Goal: Task Accomplishment & Management: Manage account settings

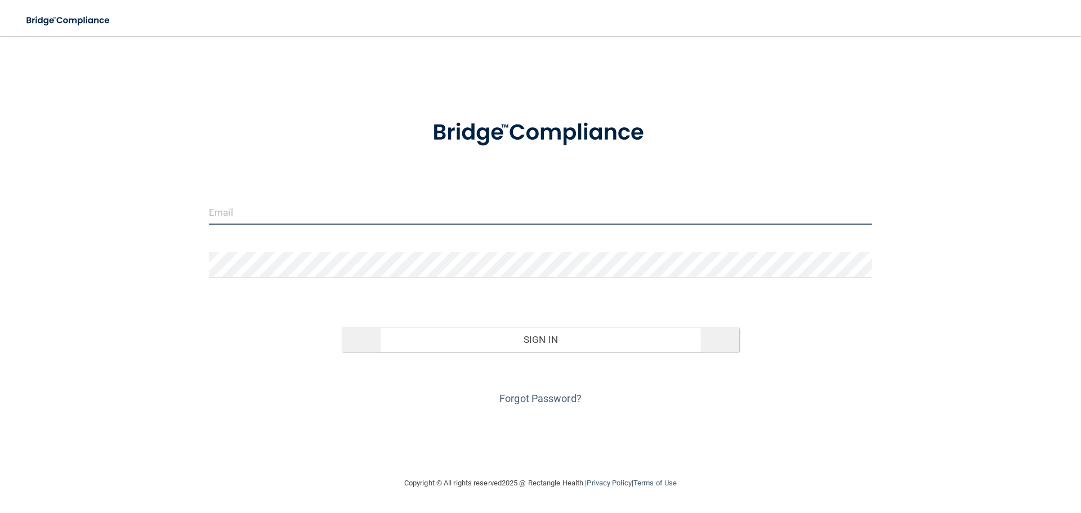
type input "[EMAIL_ADDRESS][DOMAIN_NAME]"
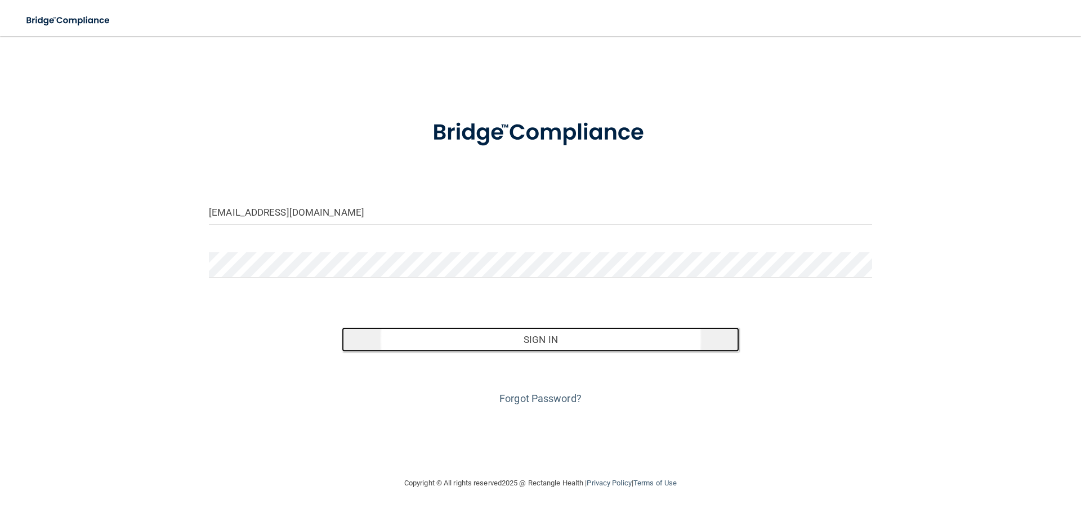
click at [517, 339] on button "Sign In" at bounding box center [541, 339] width 398 height 25
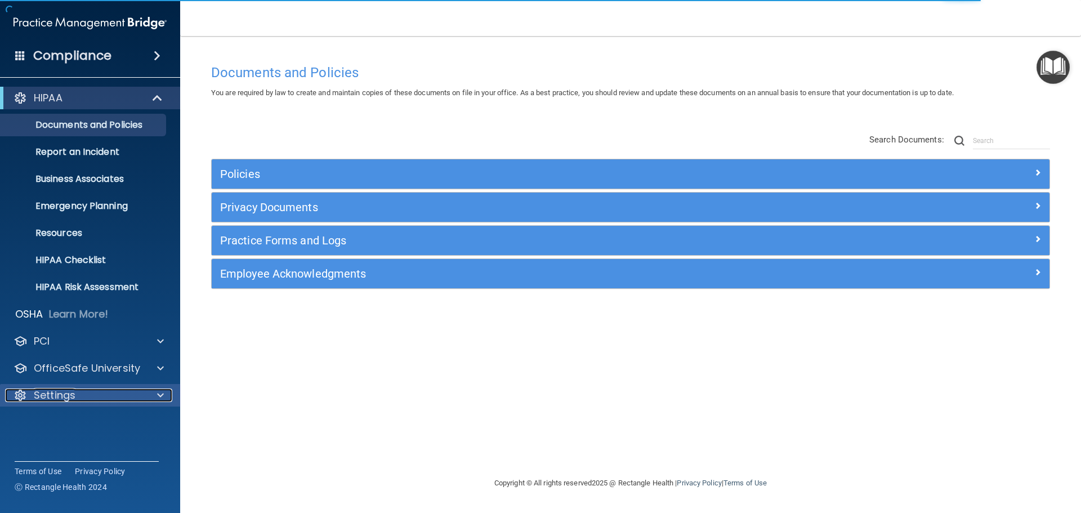
click at [61, 398] on p "Settings" at bounding box center [55, 395] width 42 height 14
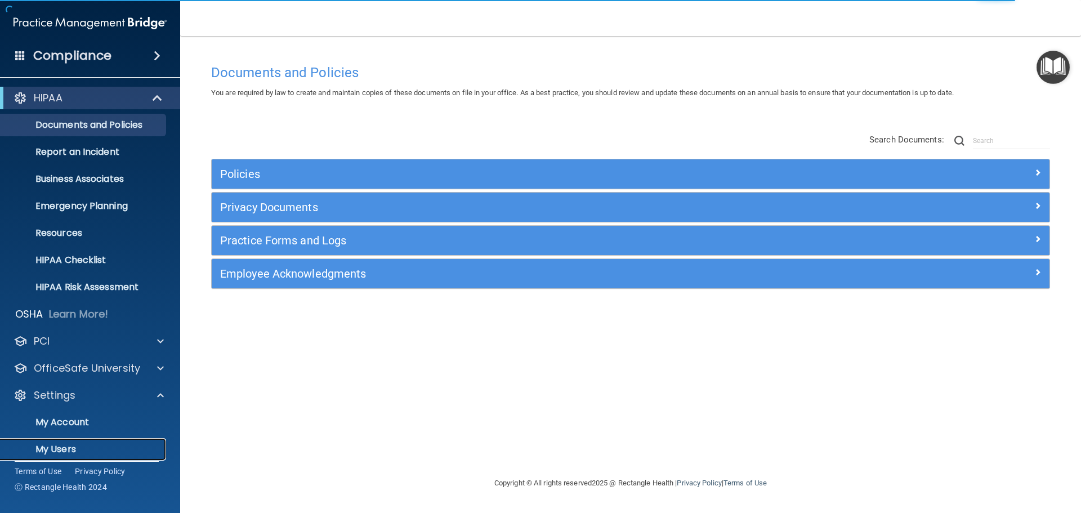
click at [74, 444] on p "My Users" at bounding box center [84, 449] width 154 height 11
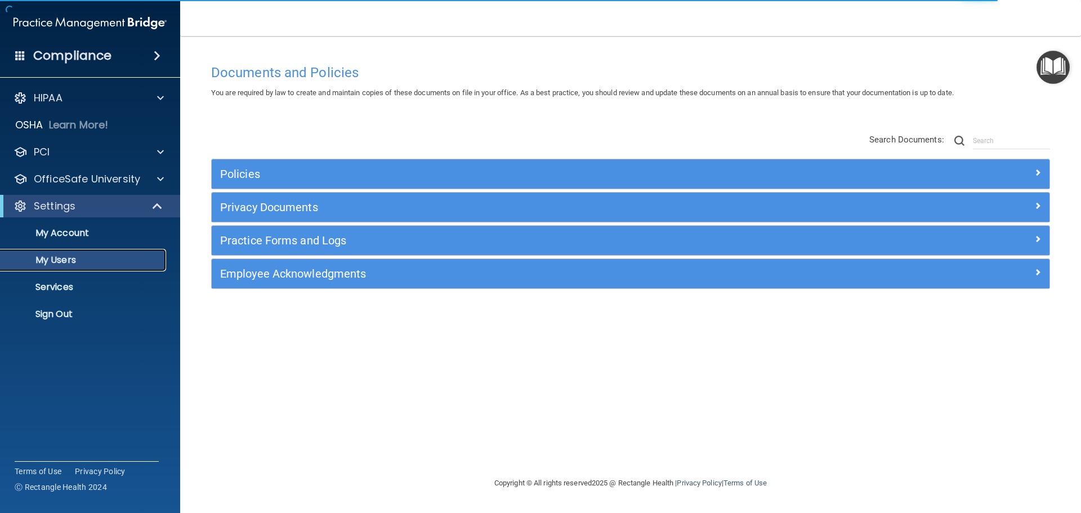
click at [62, 257] on p "My Users" at bounding box center [84, 259] width 154 height 11
select select "20"
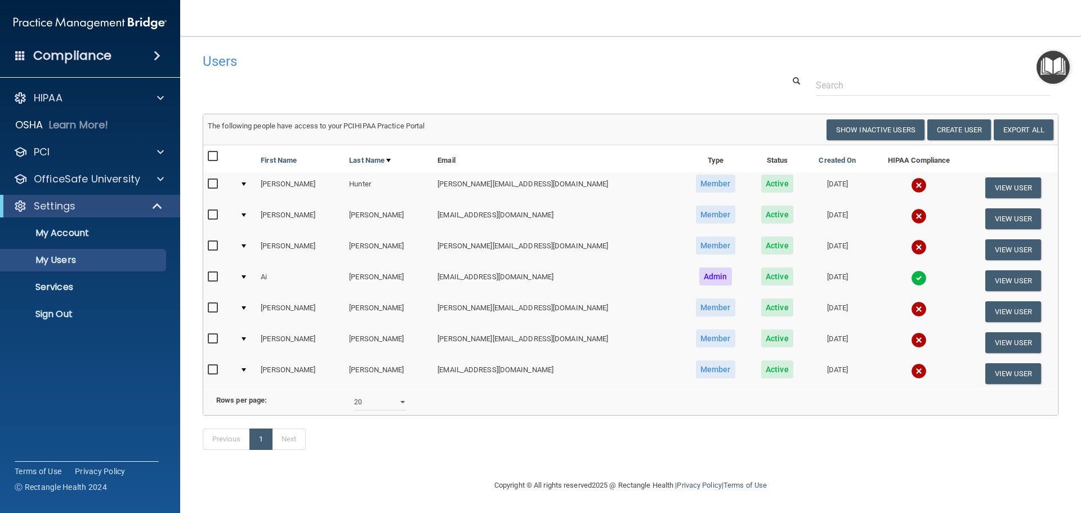
click at [214, 337] on input "checkbox" at bounding box center [214, 338] width 13 height 9
checkbox input "true"
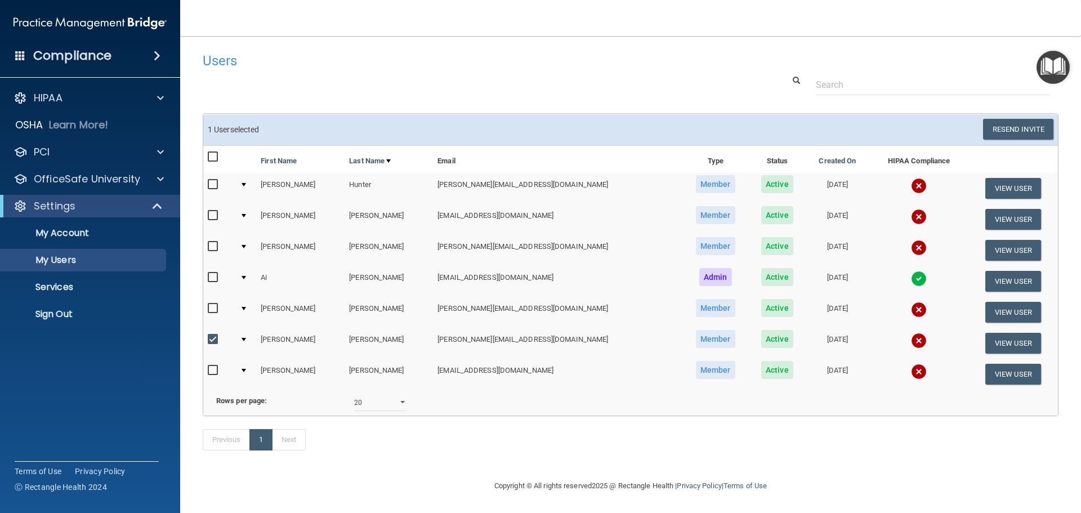
scroll to position [17, 0]
click at [985, 333] on button "View User" at bounding box center [1013, 343] width 56 height 21
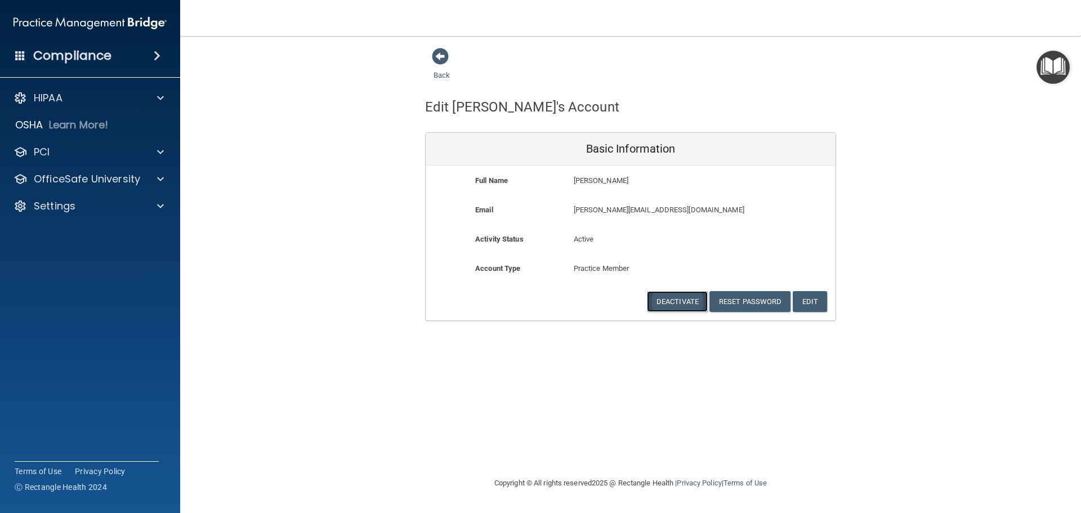
click at [684, 298] on button "Deactivate" at bounding box center [677, 301] width 61 height 21
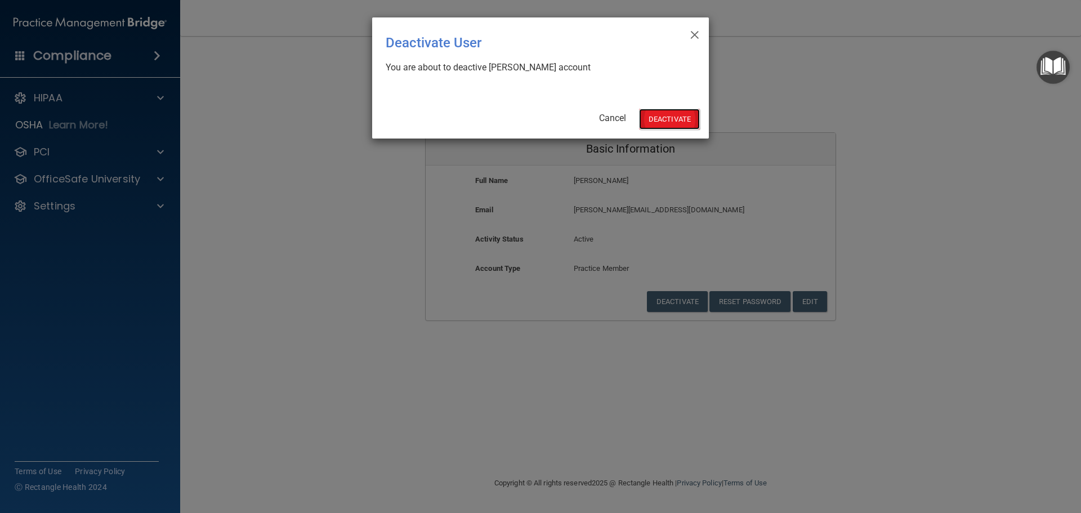
click at [651, 121] on button "Deactivate" at bounding box center [669, 119] width 61 height 21
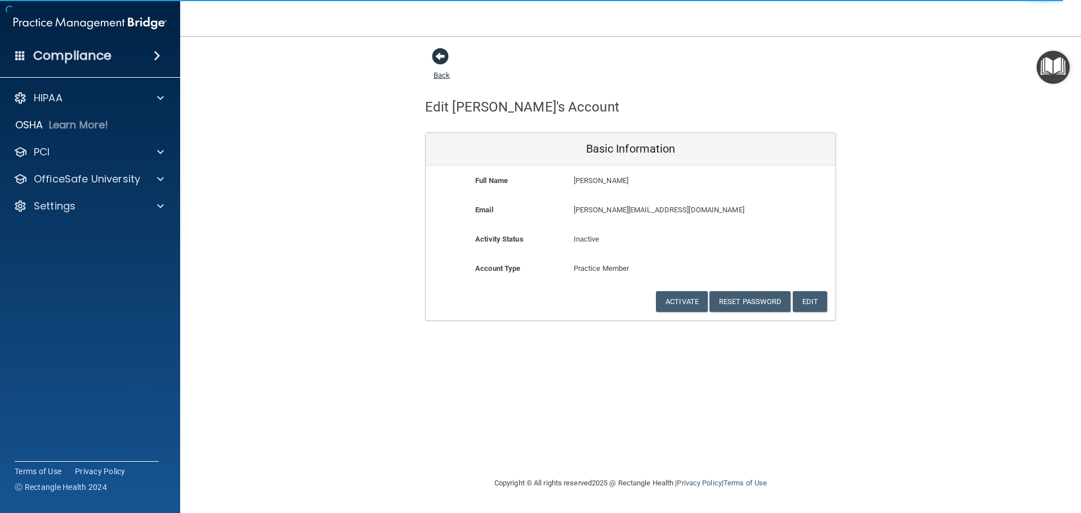
click at [442, 55] on span at bounding box center [440, 56] width 17 height 17
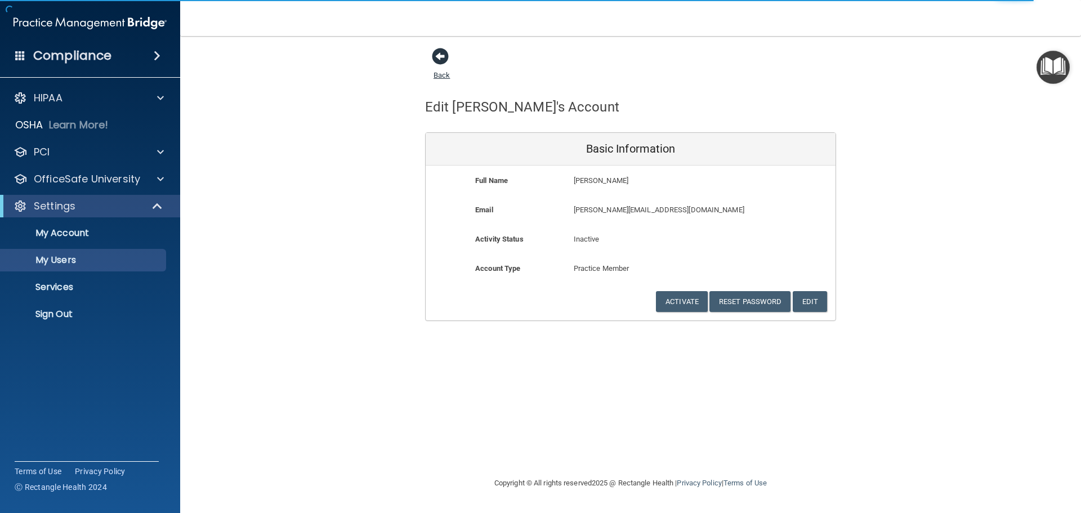
select select "20"
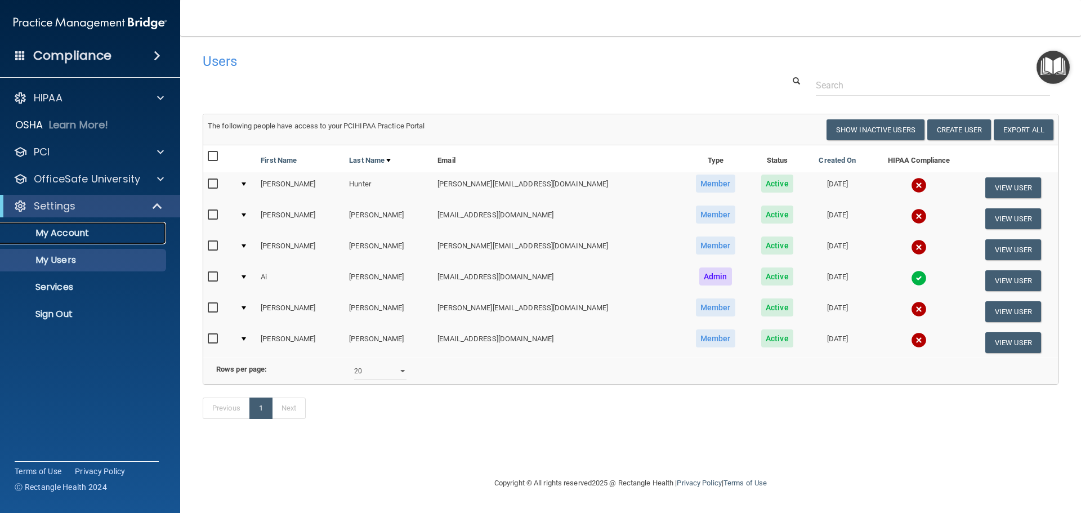
click at [112, 229] on p "My Account" at bounding box center [84, 232] width 154 height 11
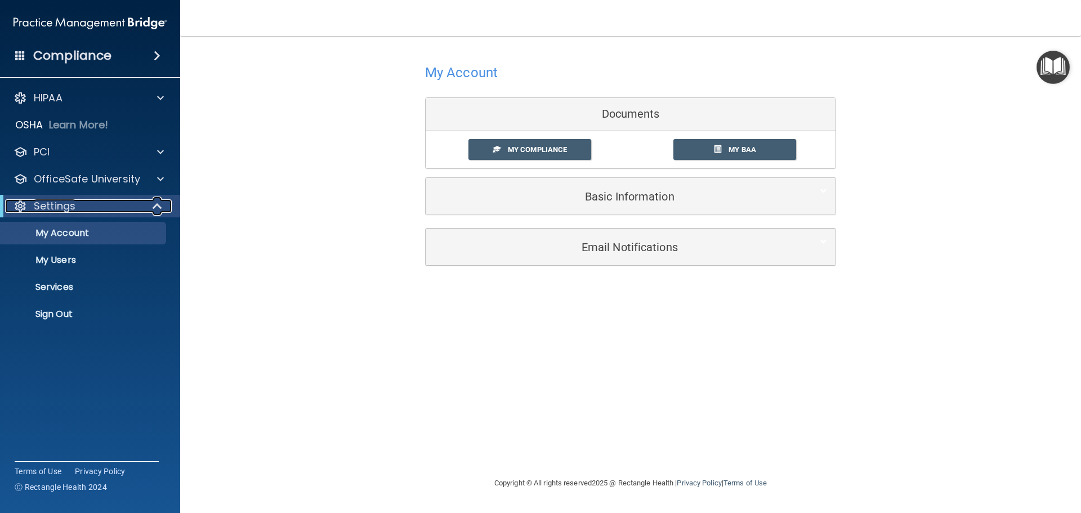
click at [61, 199] on p "Settings" at bounding box center [55, 206] width 42 height 14
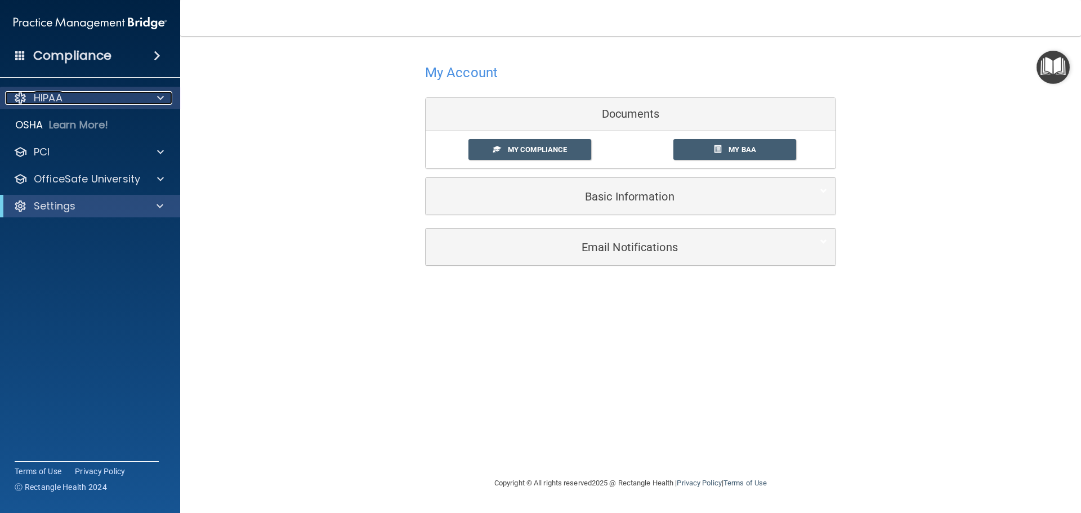
click at [69, 92] on div "HIPAA" at bounding box center [75, 98] width 140 height 14
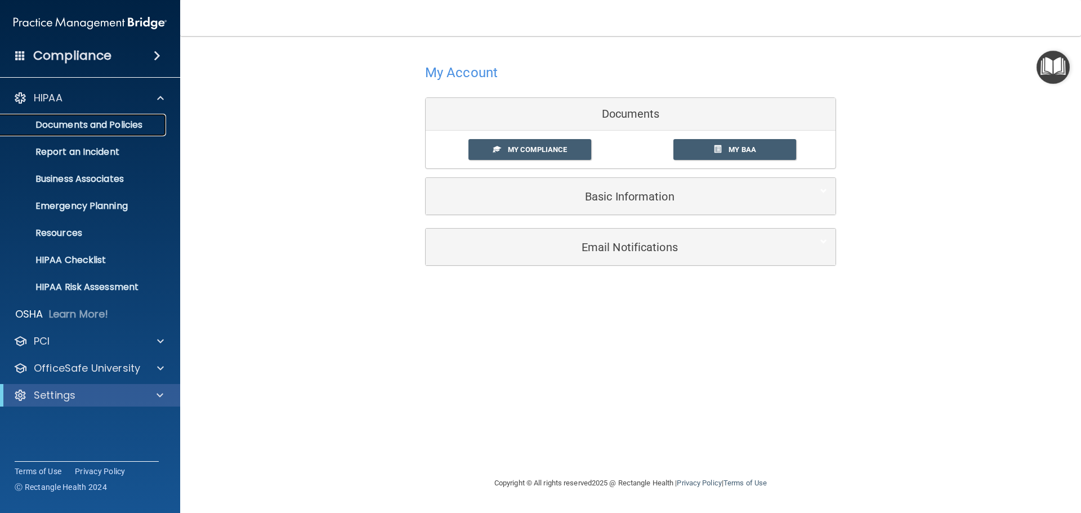
click at [75, 129] on p "Documents and Policies" at bounding box center [84, 124] width 154 height 11
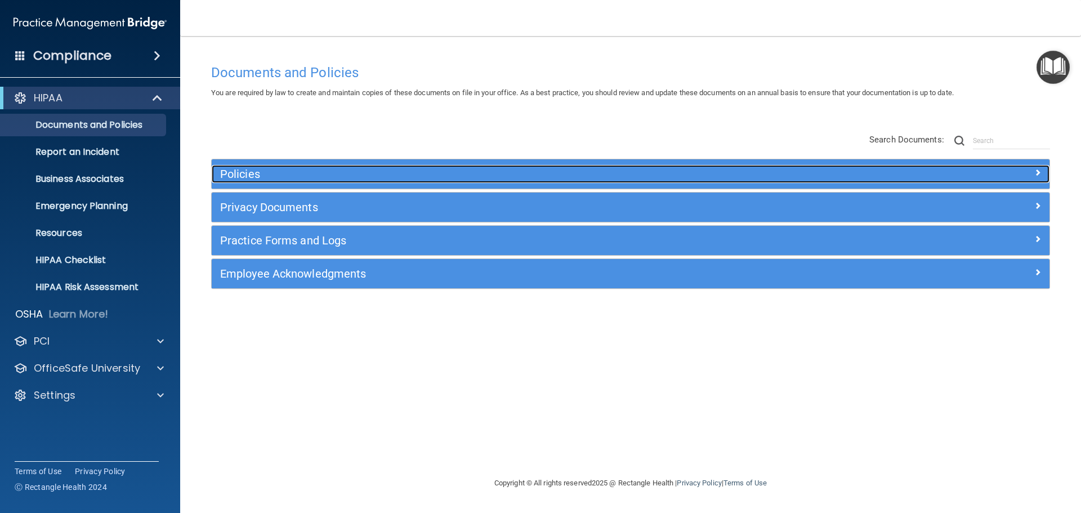
click at [227, 174] on h5 "Policies" at bounding box center [525, 174] width 611 height 12
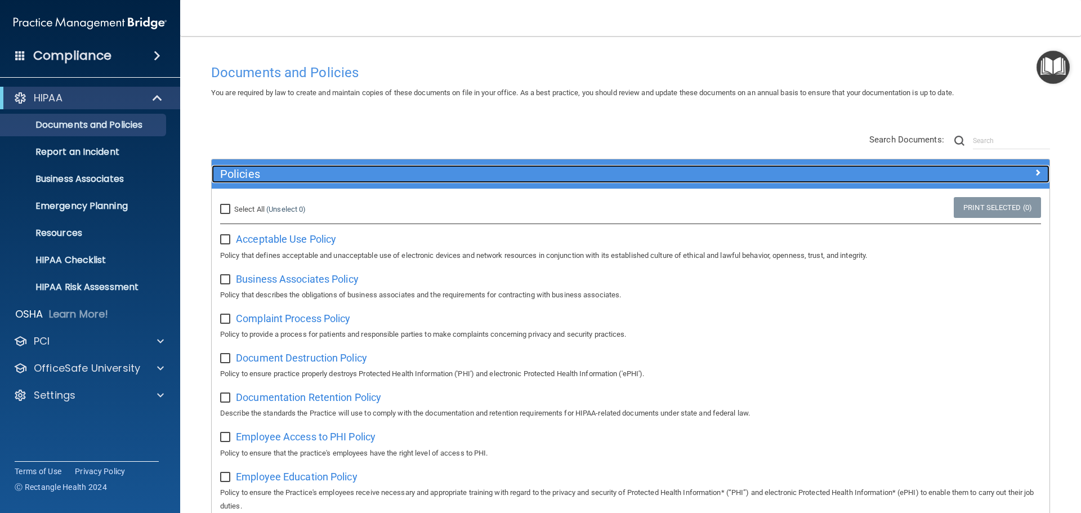
click at [1034, 171] on span at bounding box center [1037, 173] width 7 height 14
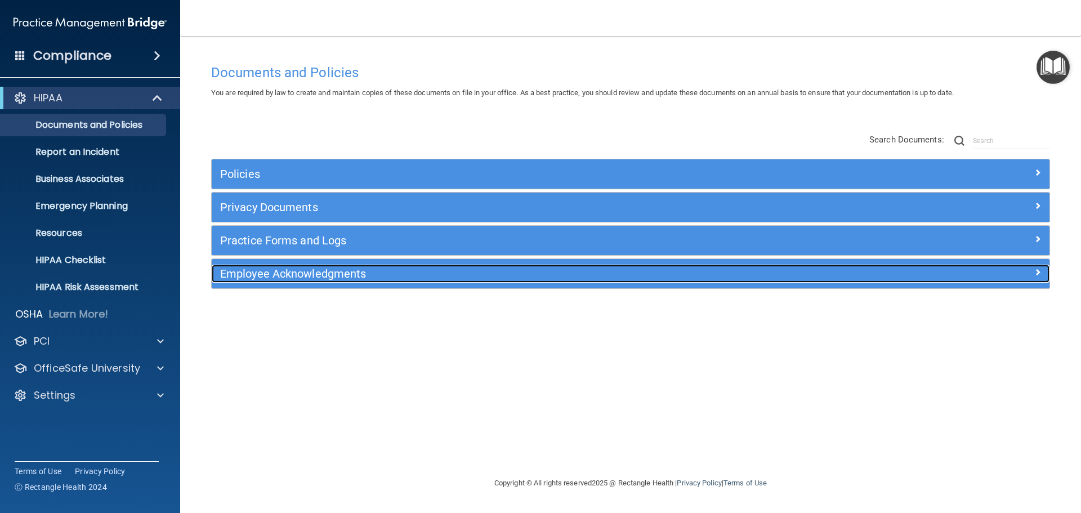
click at [225, 268] on h5 "Employee Acknowledgments" at bounding box center [525, 273] width 611 height 12
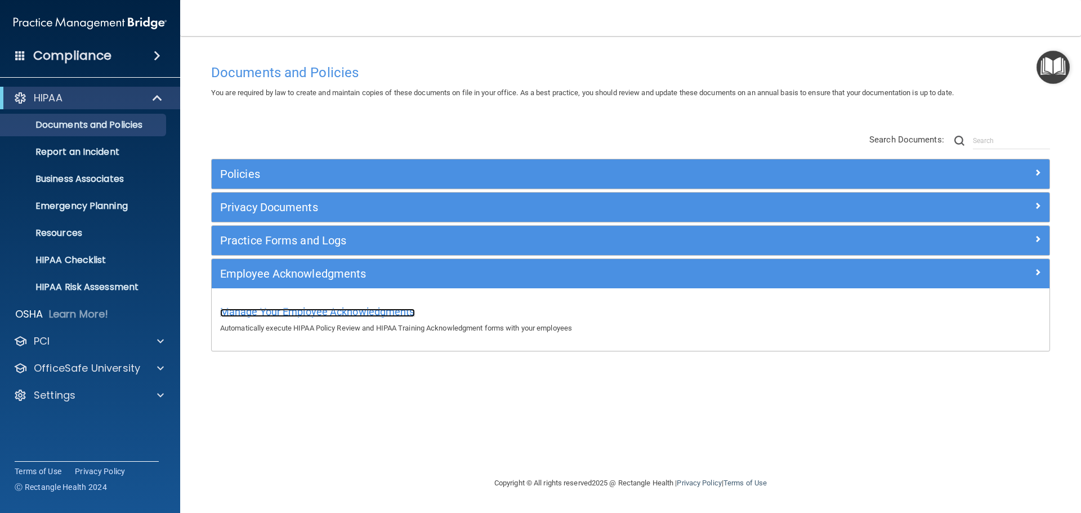
click at [328, 311] on span "Manage Your Employee Acknowledgments" at bounding box center [317, 312] width 195 height 12
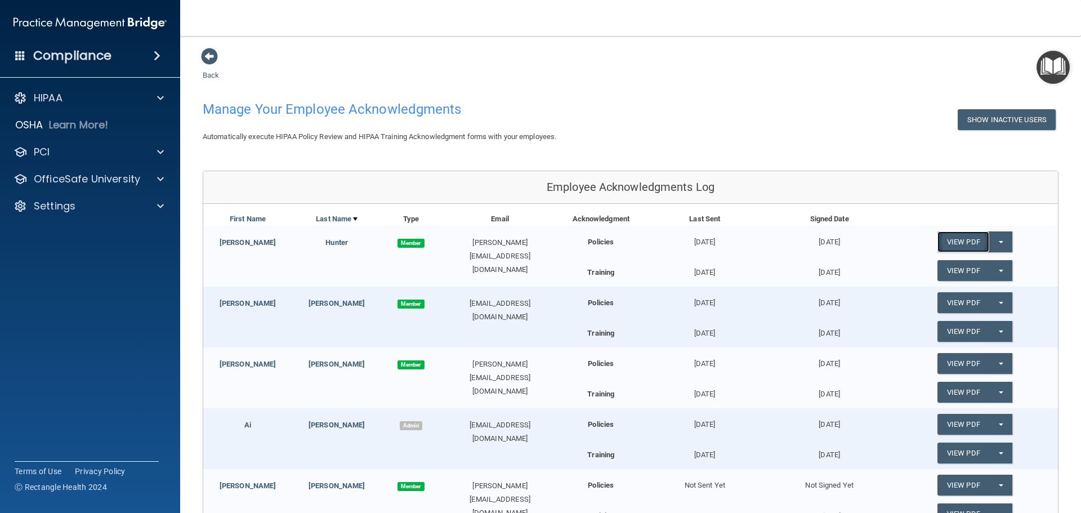
click at [959, 242] on link "View PDF" at bounding box center [963, 241] width 52 height 21
click at [996, 239] on button "Split button!" at bounding box center [1000, 241] width 23 height 21
click at [999, 265] on link "Update Acknowledgment" at bounding box center [989, 264] width 104 height 17
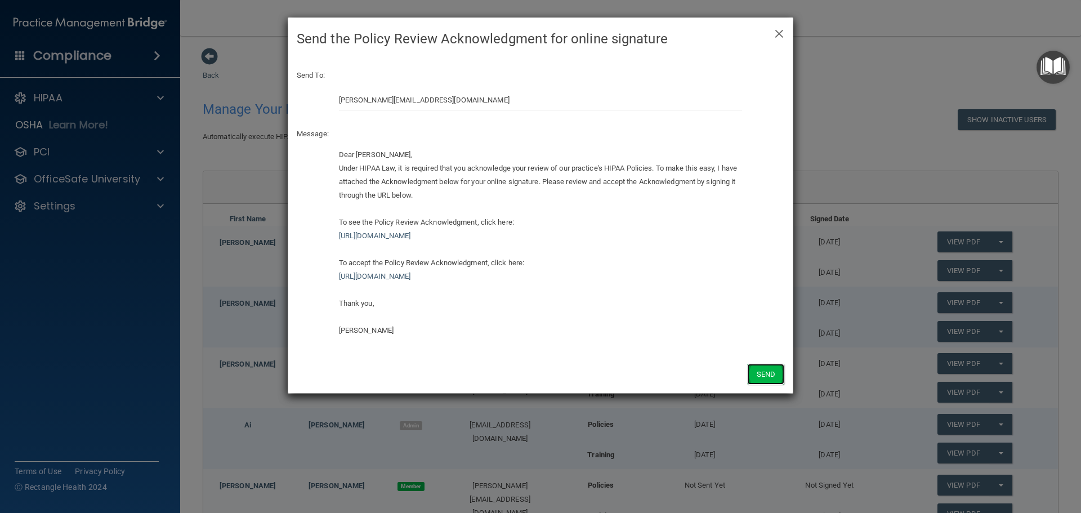
click at [775, 370] on button "Send" at bounding box center [765, 374] width 37 height 21
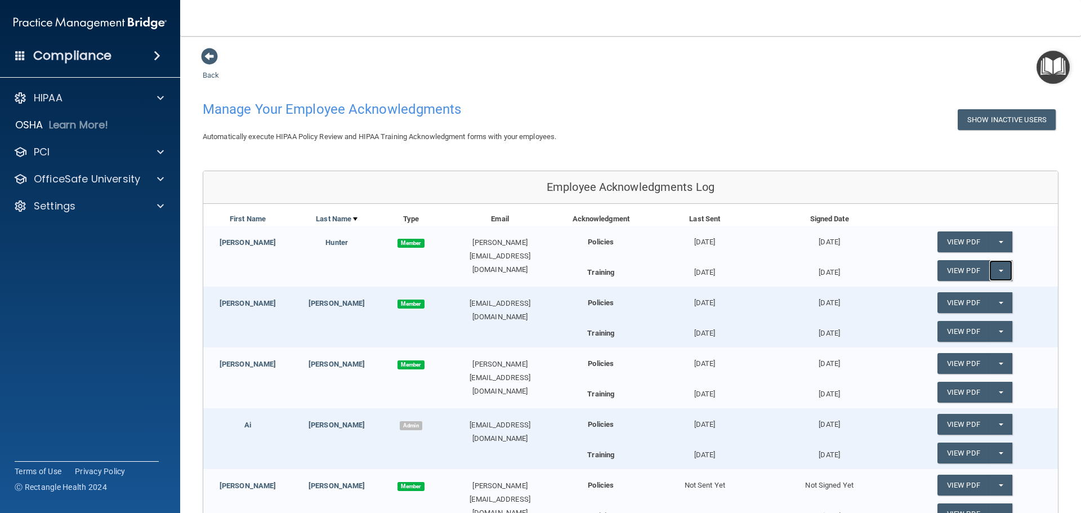
click at [1002, 267] on button "Split button!" at bounding box center [1000, 270] width 23 height 21
click at [997, 292] on link "Update Acknowledgment" at bounding box center [989, 293] width 104 height 17
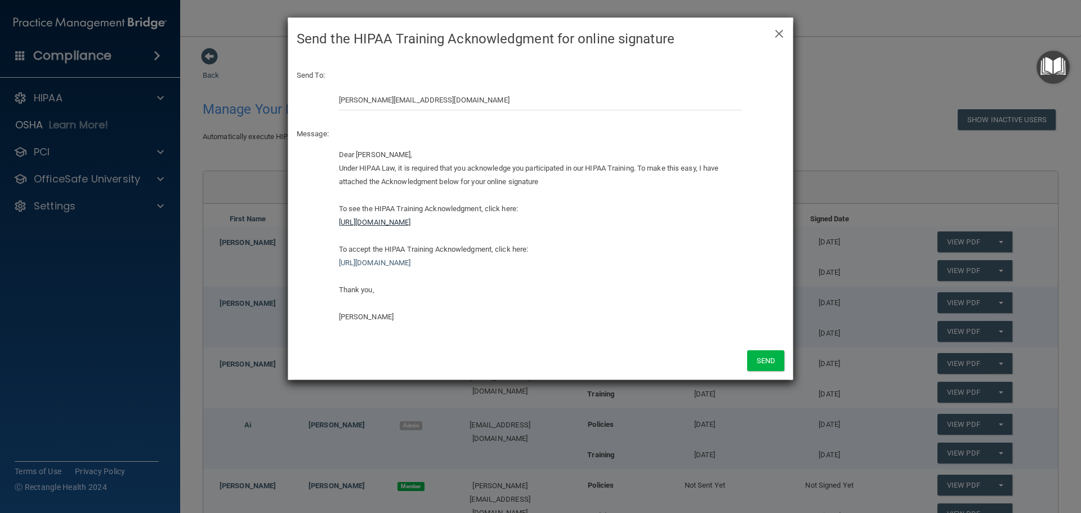
click at [411, 218] on link "[URL][DOMAIN_NAME]" at bounding box center [375, 222] width 72 height 8
click at [758, 361] on button "Send" at bounding box center [765, 360] width 37 height 21
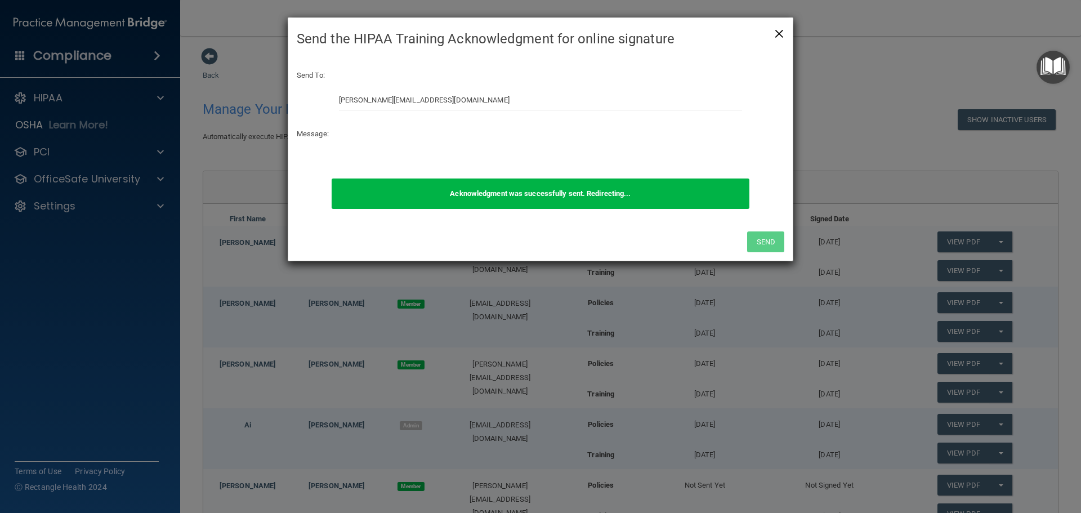
click at [775, 30] on span "×" at bounding box center [779, 32] width 10 height 23
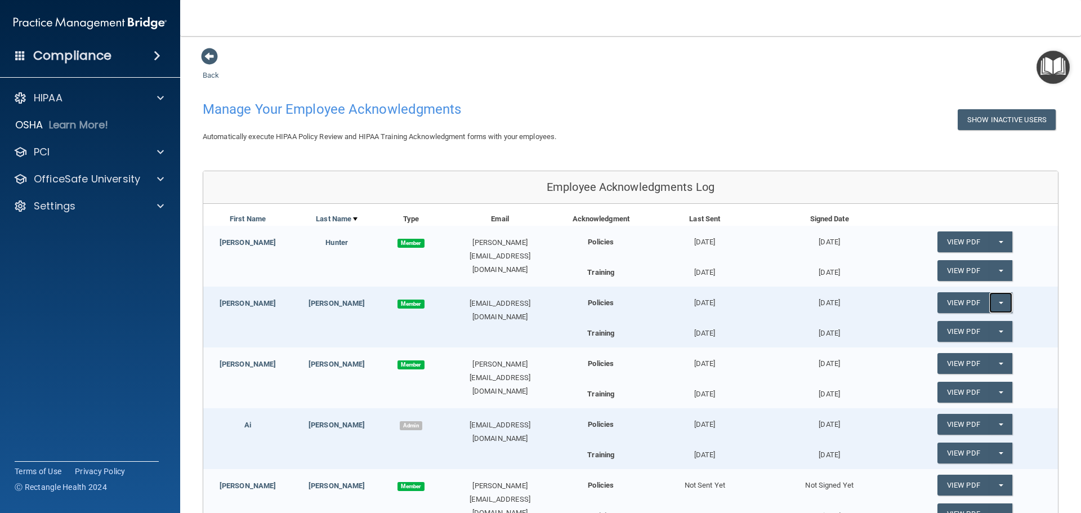
click at [996, 301] on button "Split button!" at bounding box center [1000, 302] width 23 height 21
click at [997, 328] on link "Update Acknowledgment" at bounding box center [989, 325] width 104 height 17
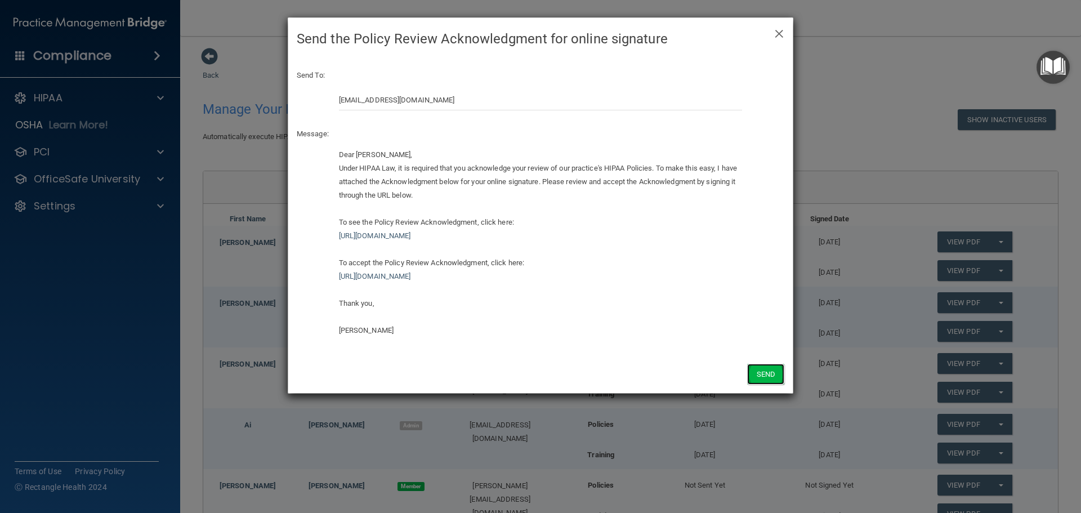
click at [764, 374] on button "Send" at bounding box center [765, 374] width 37 height 21
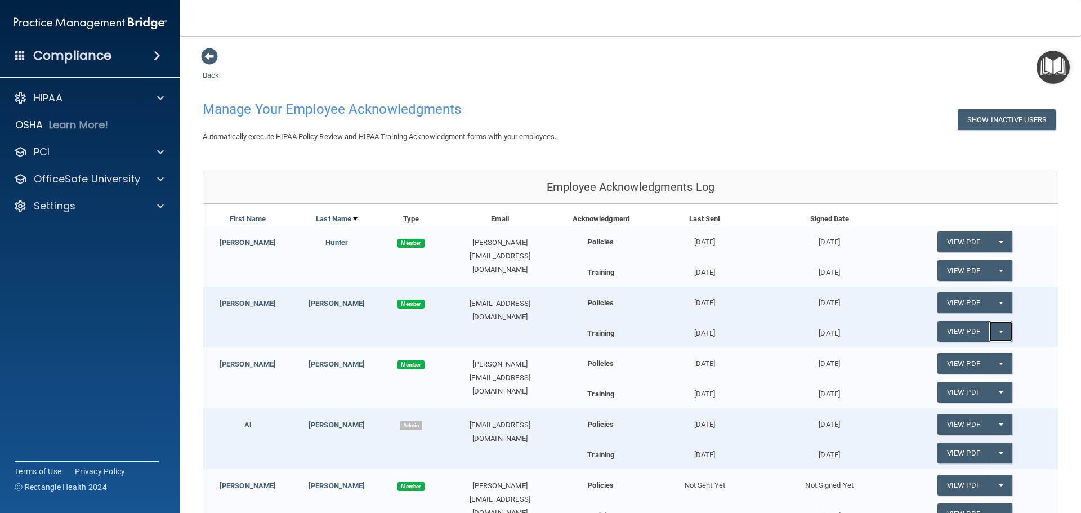
click at [994, 329] on button "Split button!" at bounding box center [1000, 331] width 23 height 21
click at [986, 350] on link "Update Acknowledgment" at bounding box center [989, 354] width 104 height 17
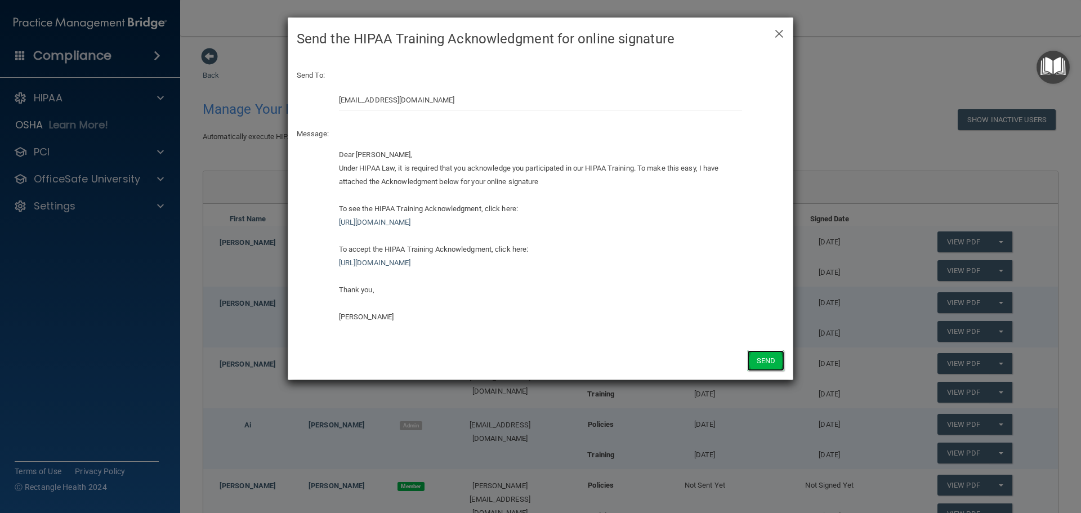
click at [766, 363] on button "Send" at bounding box center [765, 360] width 37 height 21
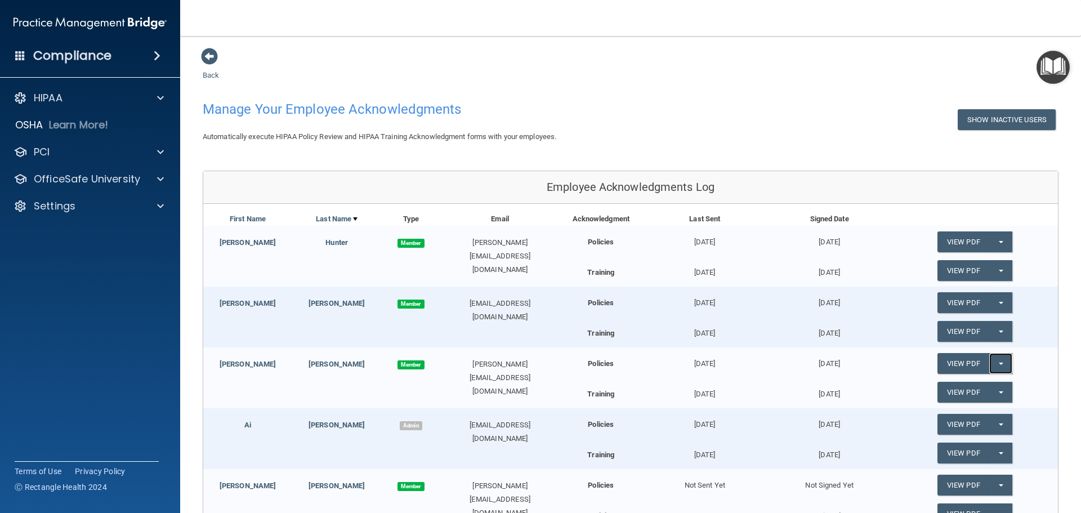
click at [993, 361] on button "Split button!" at bounding box center [1000, 363] width 23 height 21
click at [992, 382] on link "Update Acknowledgment" at bounding box center [989, 386] width 104 height 17
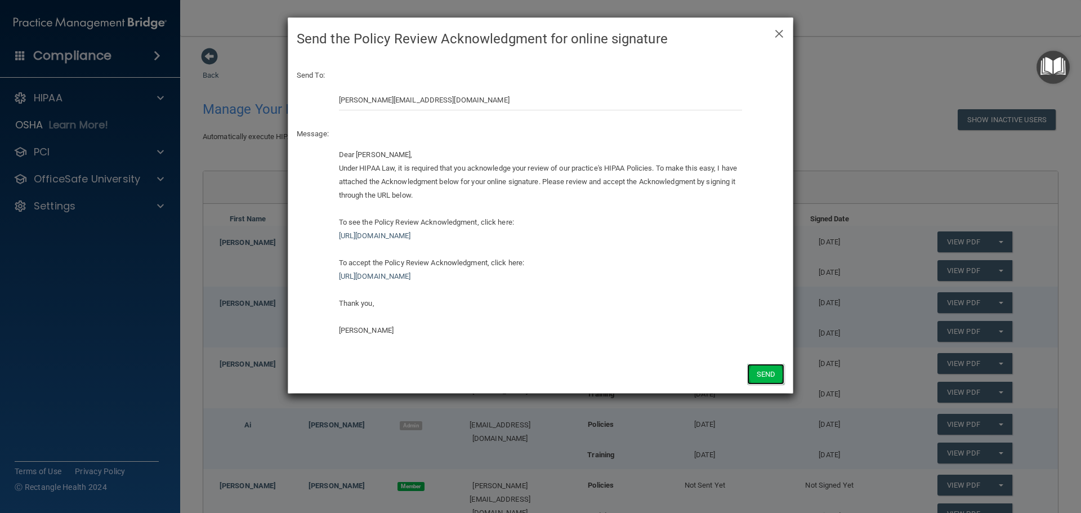
click at [767, 366] on button "Send" at bounding box center [765, 374] width 37 height 21
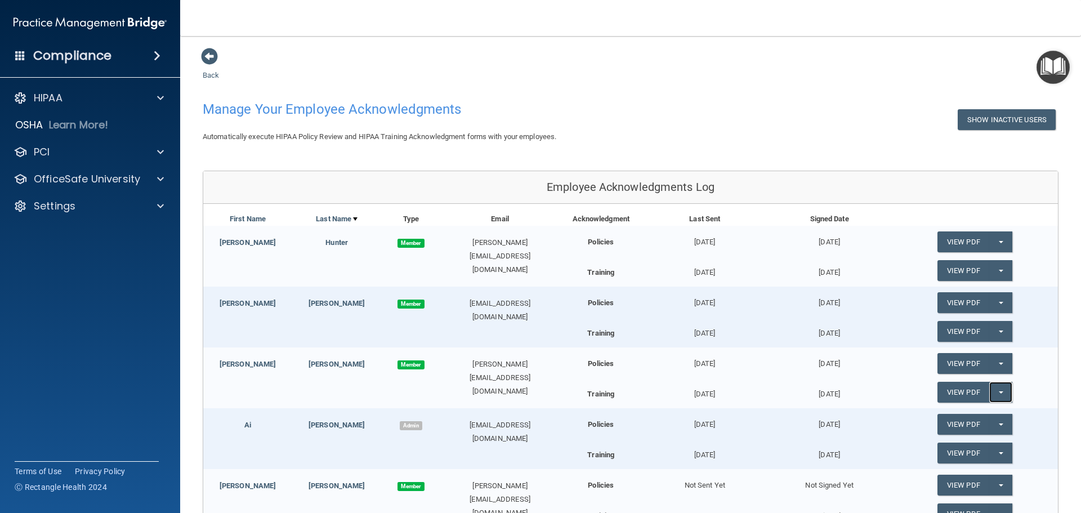
click at [994, 389] on button "Split button!" at bounding box center [1000, 392] width 23 height 21
click at [989, 415] on link "Update Acknowledgment" at bounding box center [989, 414] width 104 height 17
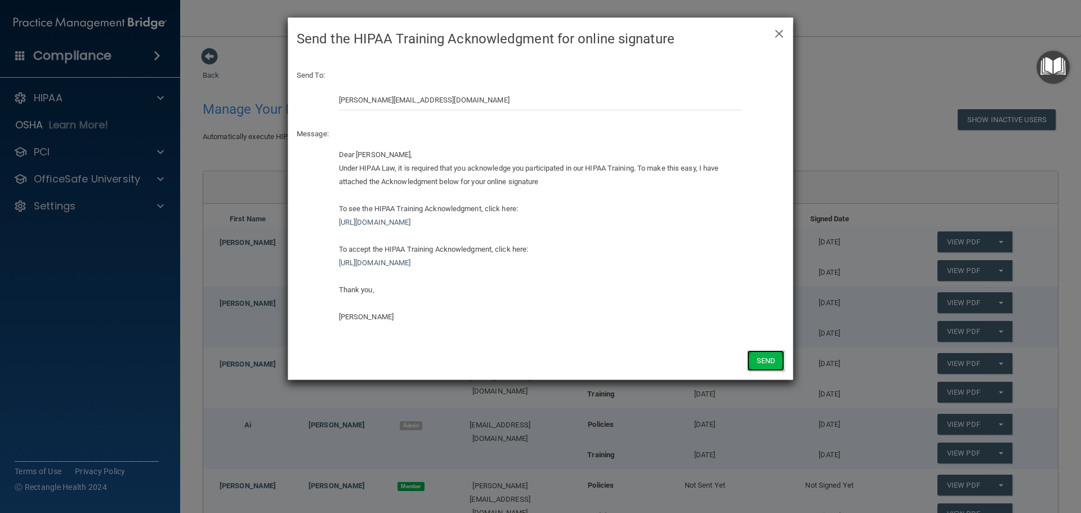
click at [771, 355] on button "Send" at bounding box center [765, 360] width 37 height 21
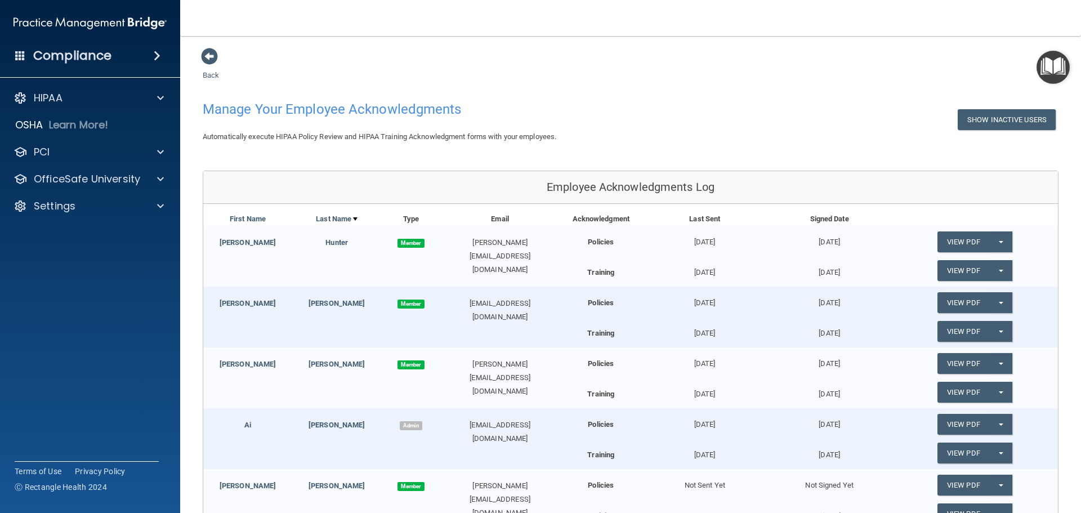
scroll to position [56, 0]
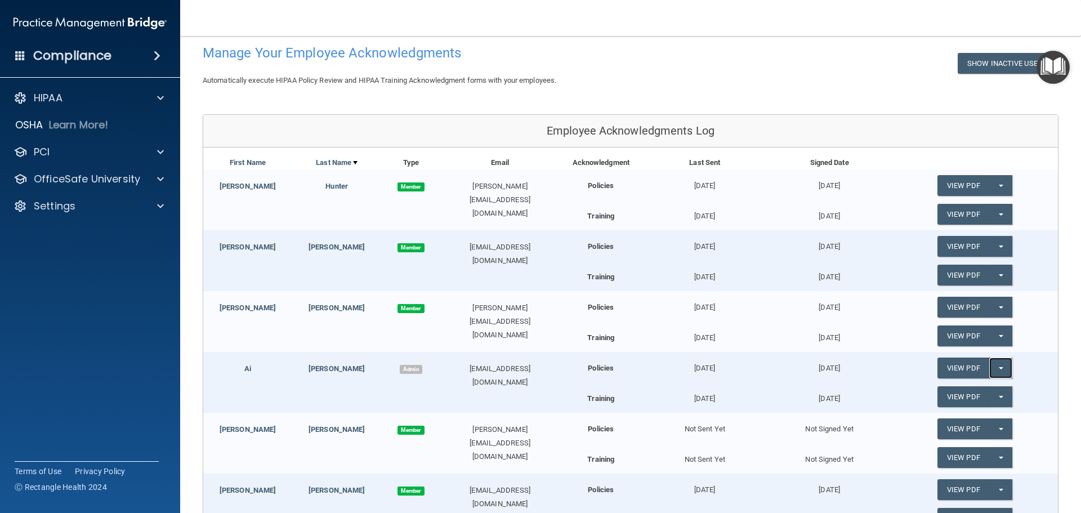
click at [996, 368] on button "Split button!" at bounding box center [1000, 367] width 23 height 21
click at [988, 390] on link "Update Acknowledgment" at bounding box center [989, 390] width 104 height 17
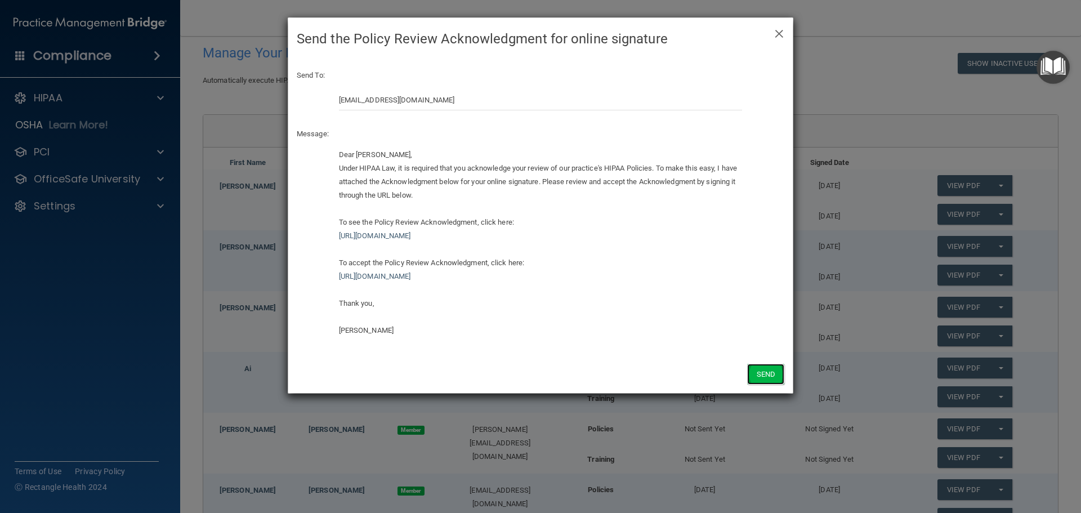
click at [758, 374] on button "Send" at bounding box center [765, 374] width 37 height 21
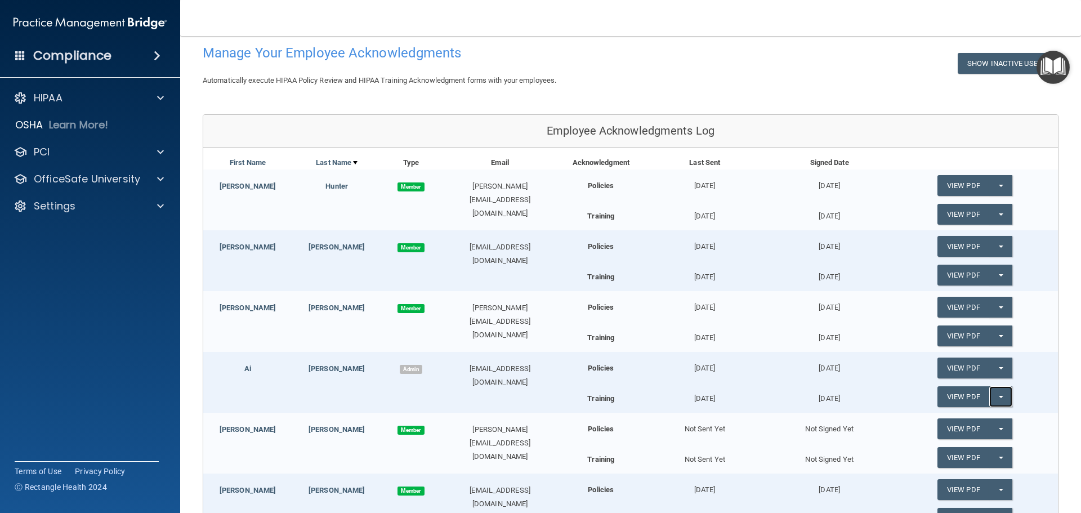
click at [995, 395] on button "Split button!" at bounding box center [1000, 396] width 23 height 21
click at [989, 420] on link "Update Acknowledgment" at bounding box center [989, 419] width 104 height 17
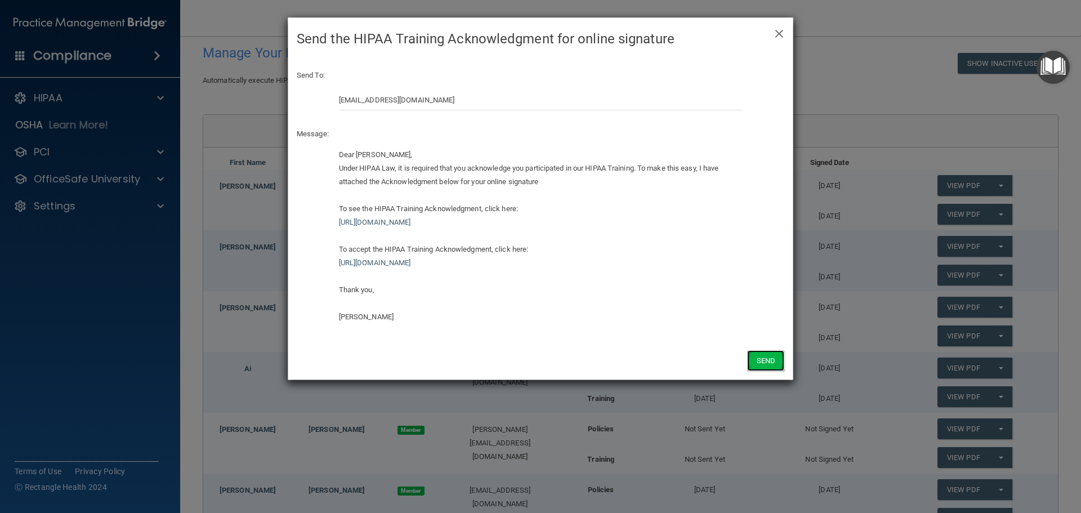
click at [763, 358] on button "Send" at bounding box center [765, 360] width 37 height 21
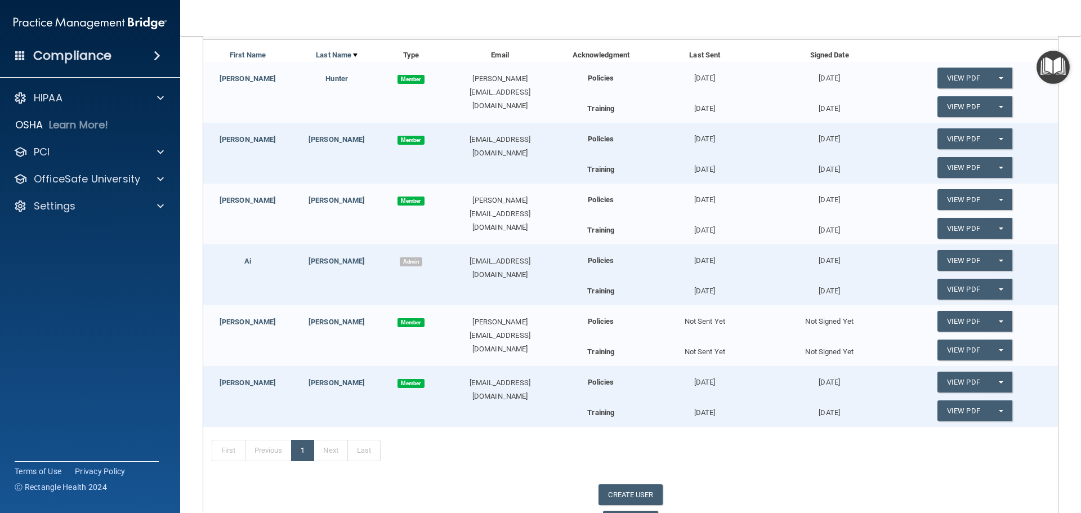
scroll to position [169, 0]
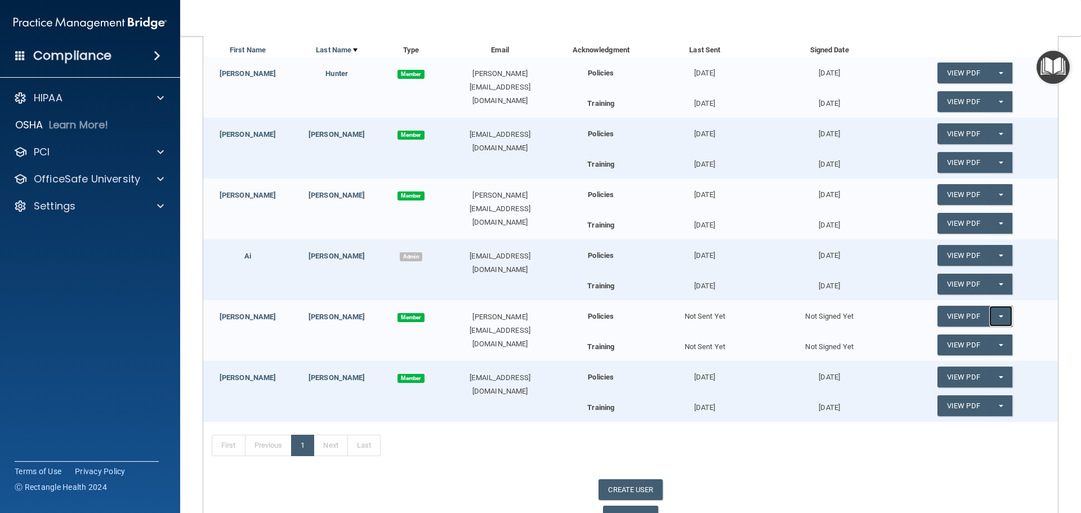
click at [994, 314] on button "Split button!" at bounding box center [1000, 316] width 23 height 21
click at [995, 338] on link "Send Acknowledgment" at bounding box center [985, 338] width 97 height 17
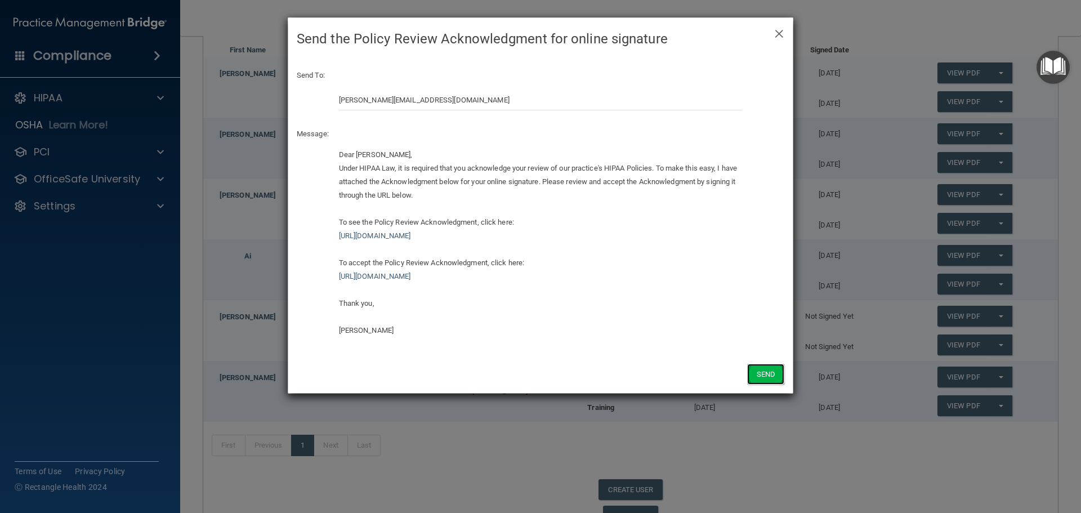
click at [782, 371] on button "Send" at bounding box center [765, 374] width 37 height 21
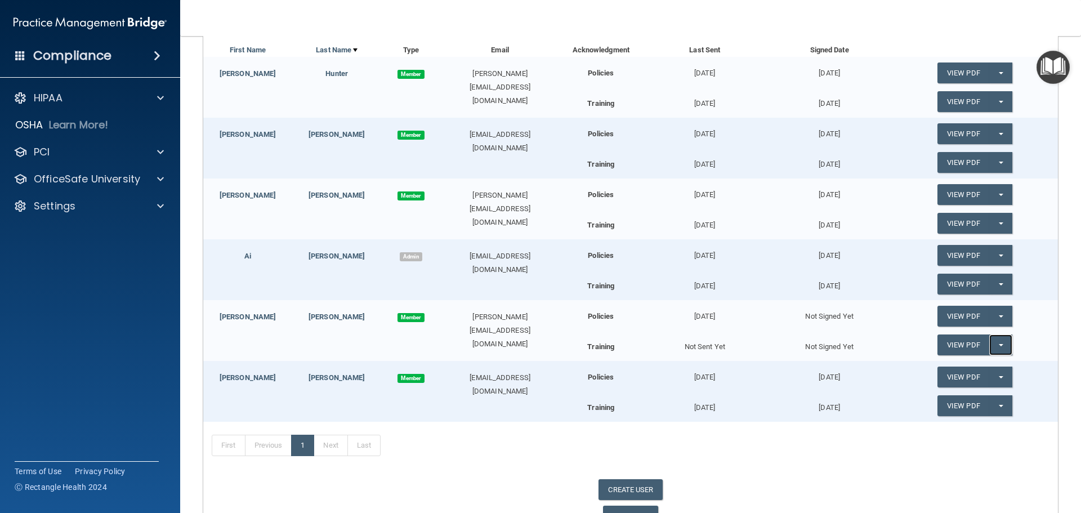
click at [990, 342] on button "Split button!" at bounding box center [1000, 344] width 23 height 21
click at [983, 365] on link "Send Acknowledgment PDF" at bounding box center [993, 367] width 113 height 17
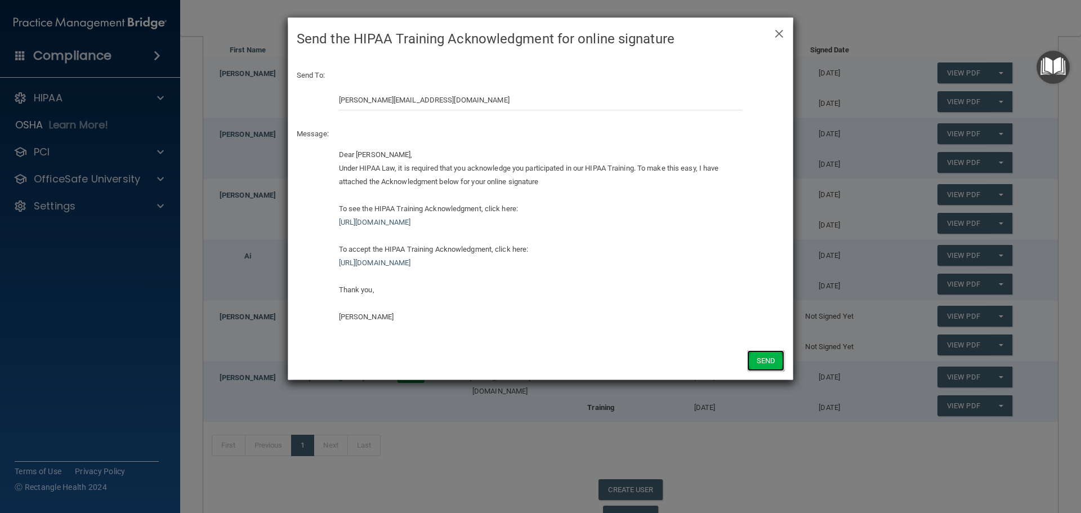
click at [757, 356] on button "Send" at bounding box center [765, 360] width 37 height 21
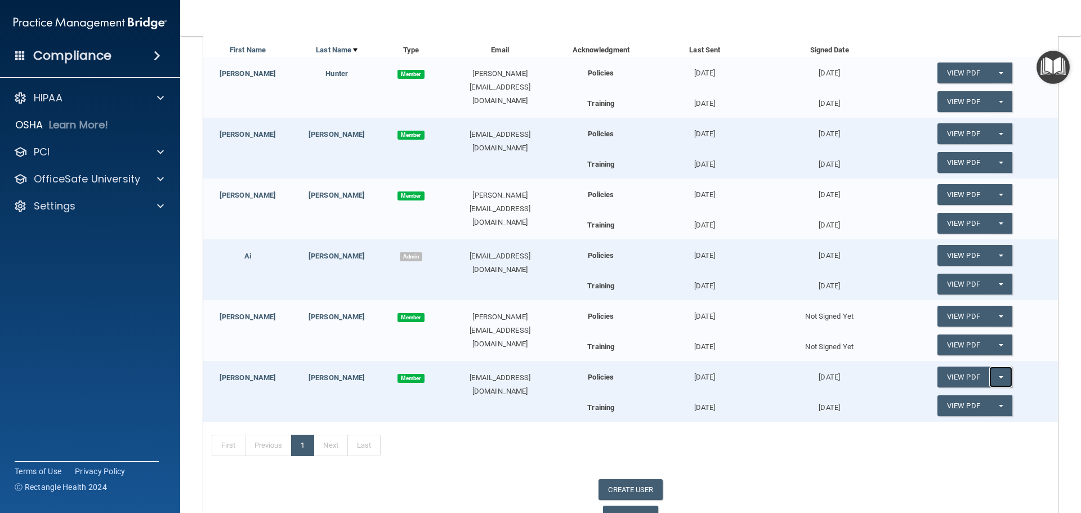
click at [994, 372] on button "Split button!" at bounding box center [1000, 376] width 23 height 21
click at [994, 397] on link "Update Acknowledgment" at bounding box center [989, 399] width 104 height 17
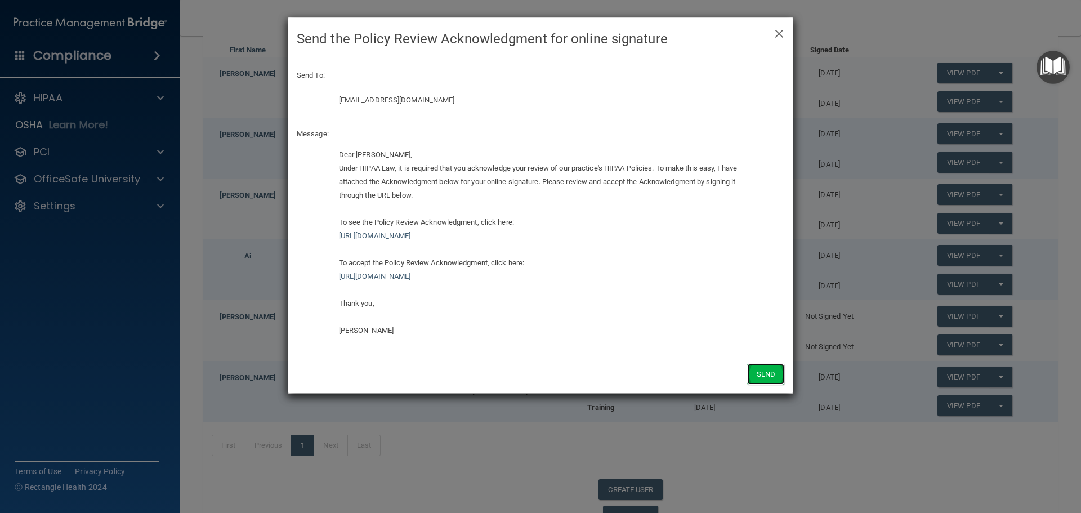
click at [774, 372] on button "Send" at bounding box center [765, 374] width 37 height 21
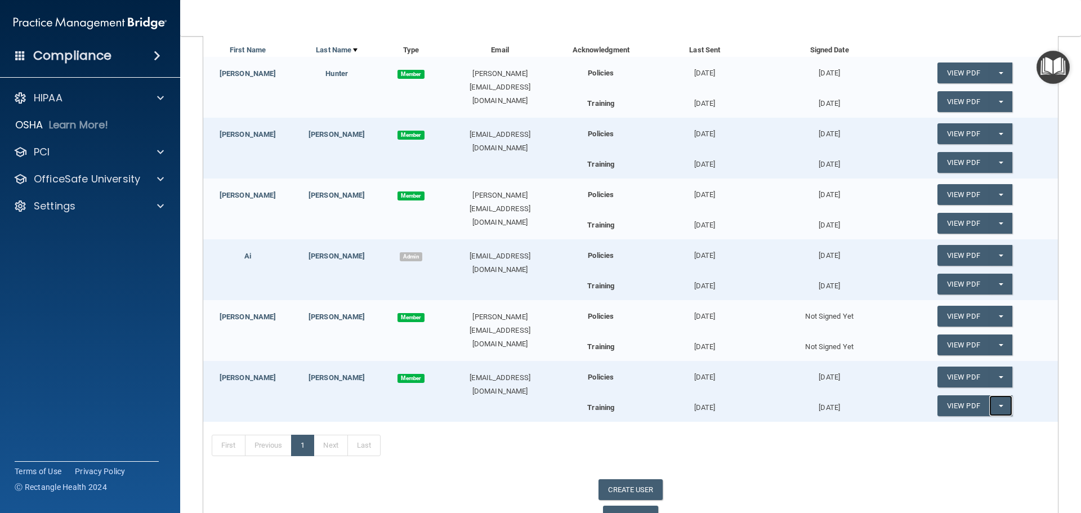
click at [999, 405] on span "button" at bounding box center [1001, 406] width 5 height 2
click at [993, 430] on link "Update Acknowledgment" at bounding box center [989, 428] width 104 height 17
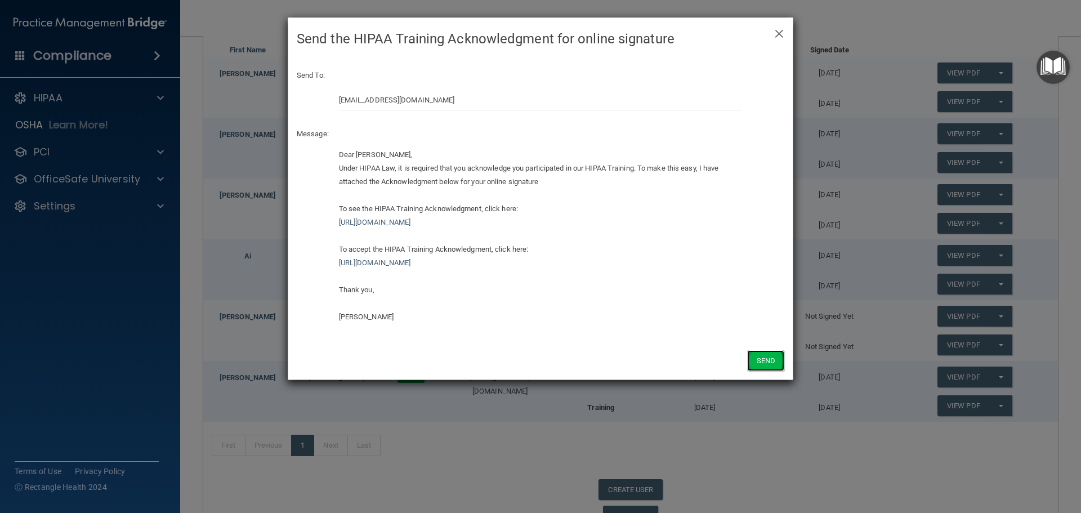
click at [762, 365] on button "Send" at bounding box center [765, 360] width 37 height 21
